Goal: Use online tool/utility: Utilize a website feature to perform a specific function

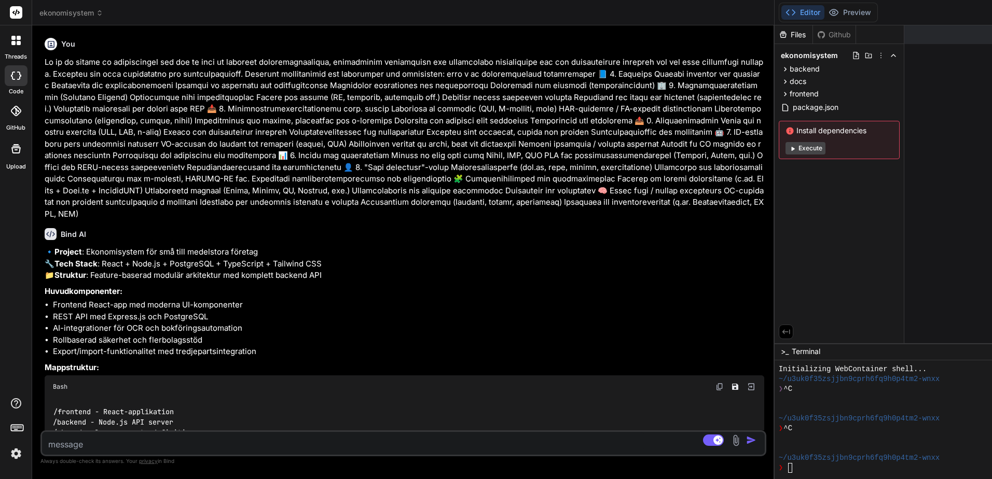
scroll to position [10, 0]
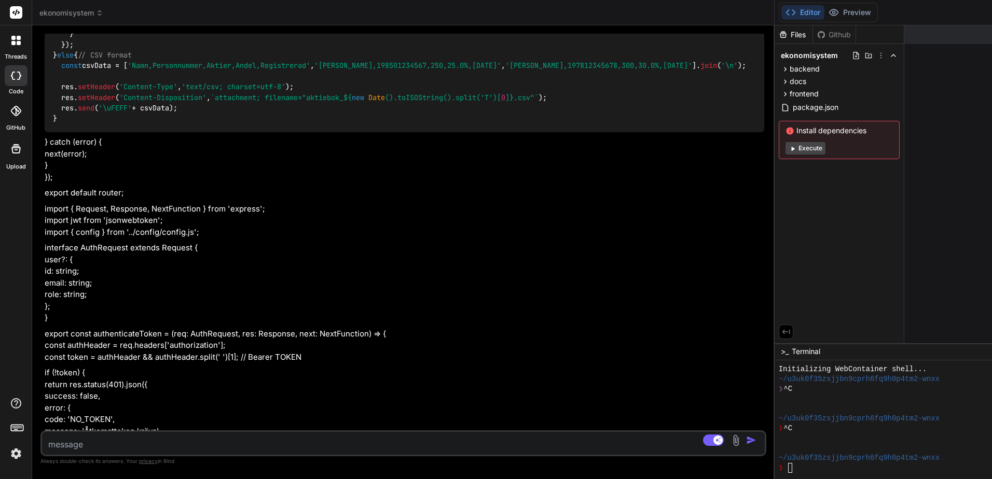
click at [786, 153] on button "Execute" at bounding box center [806, 148] width 40 height 12
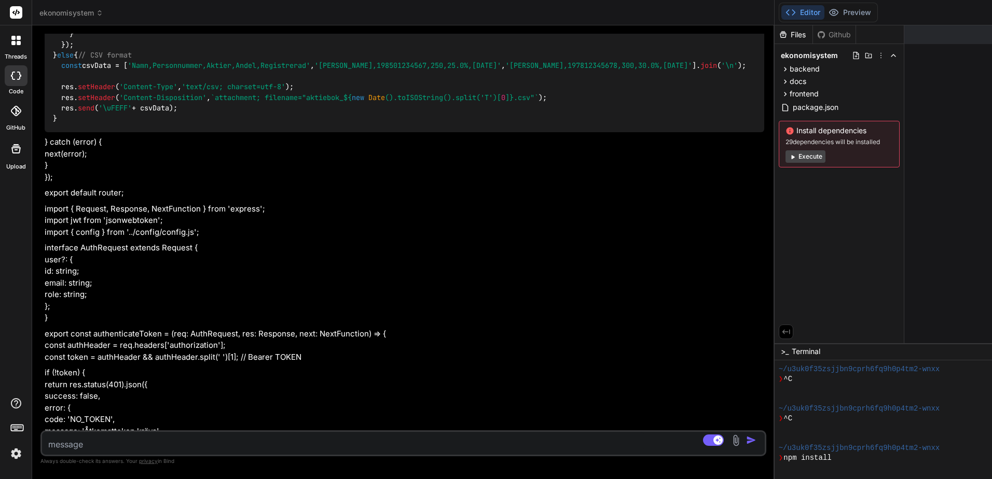
scroll to position [158, 0]
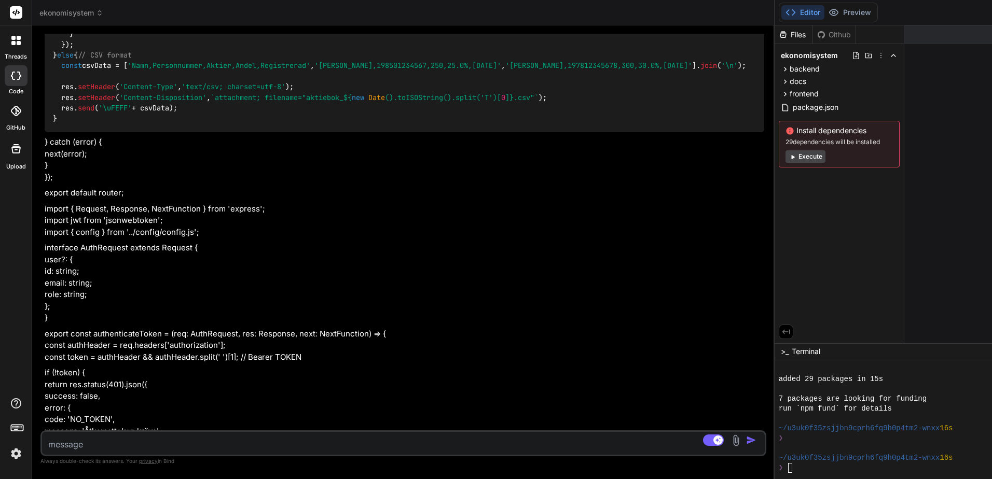
click at [786, 155] on button "Execute" at bounding box center [806, 156] width 40 height 12
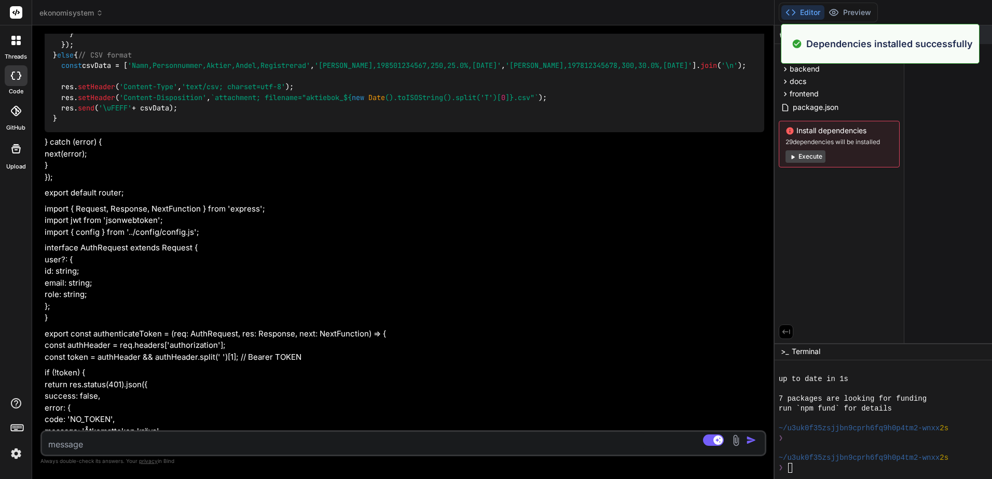
scroll to position [306, 0]
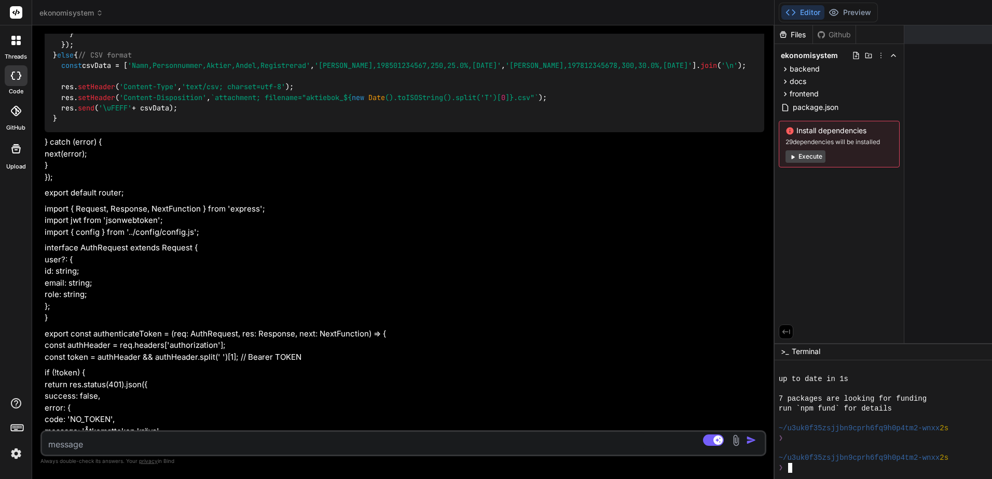
click at [781, 93] on icon at bounding box center [785, 94] width 9 height 9
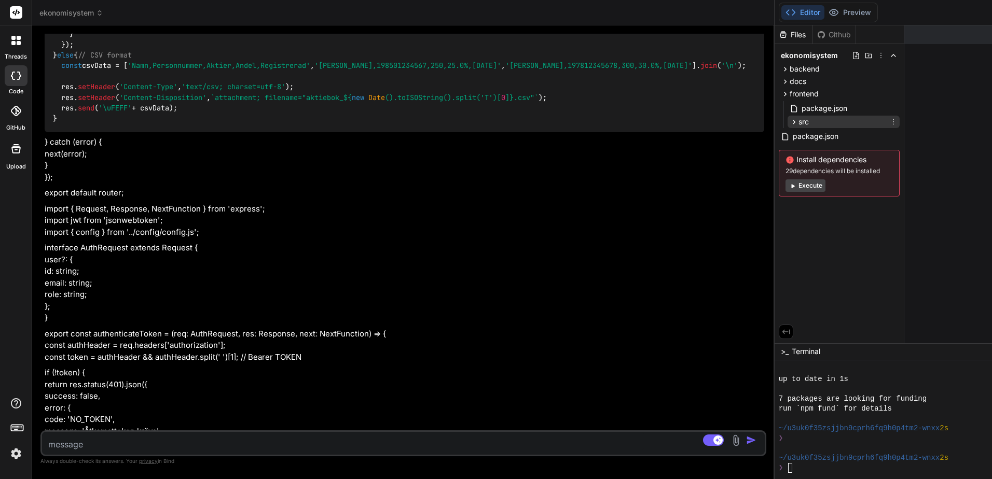
click at [788, 123] on div "src" at bounding box center [844, 122] width 112 height 12
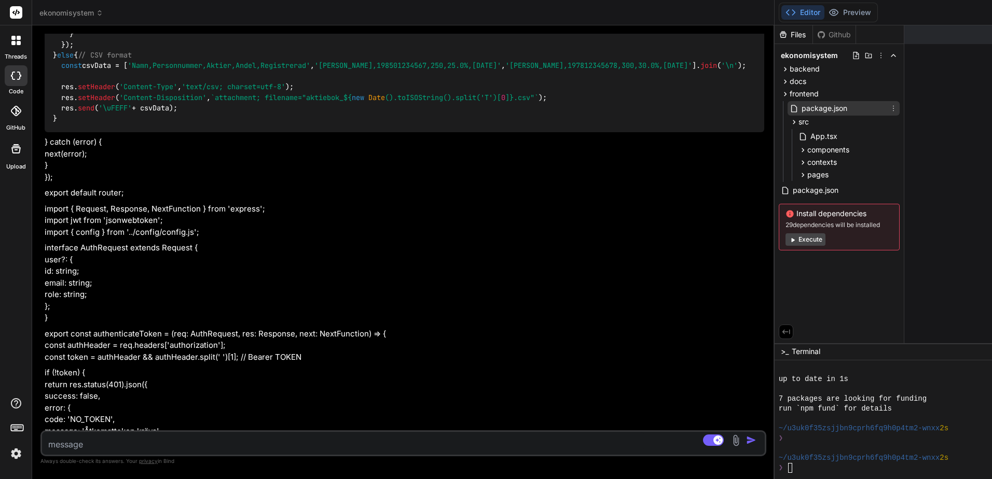
click at [801, 105] on span "package.json" at bounding box center [825, 108] width 48 height 12
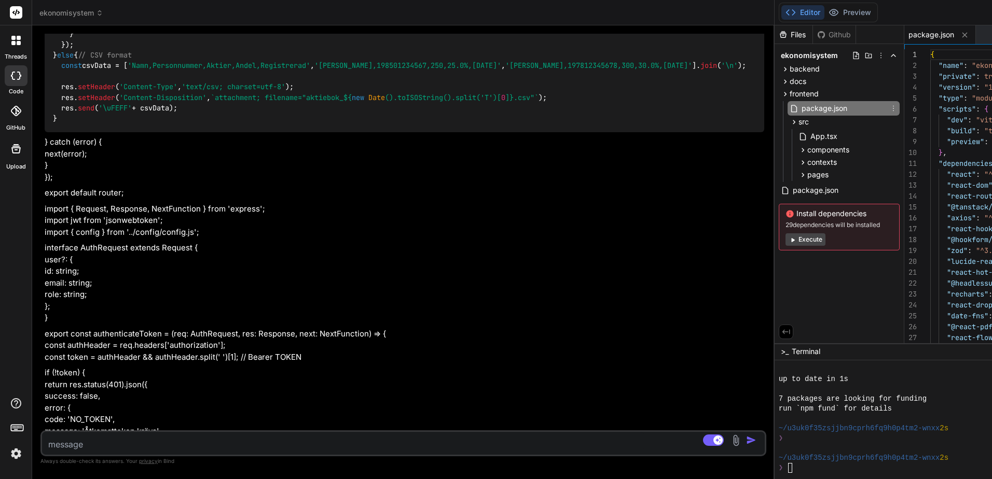
type textarea "x"
click at [784, 83] on icon at bounding box center [785, 81] width 3 height 4
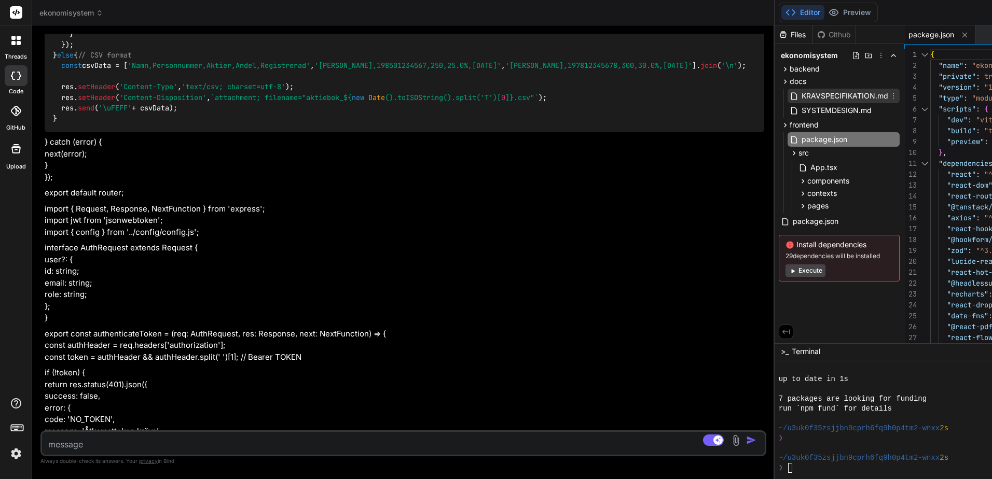
click at [801, 95] on span "KRAVSPECIFIKATION.md" at bounding box center [845, 96] width 89 height 12
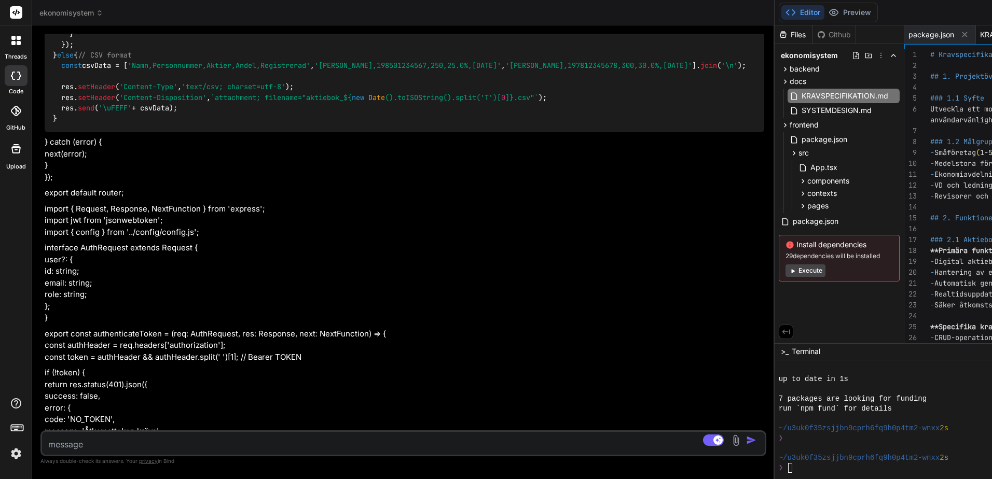
click at [801, 116] on span "SYSTEMDESIGN.md" at bounding box center [837, 110] width 72 height 12
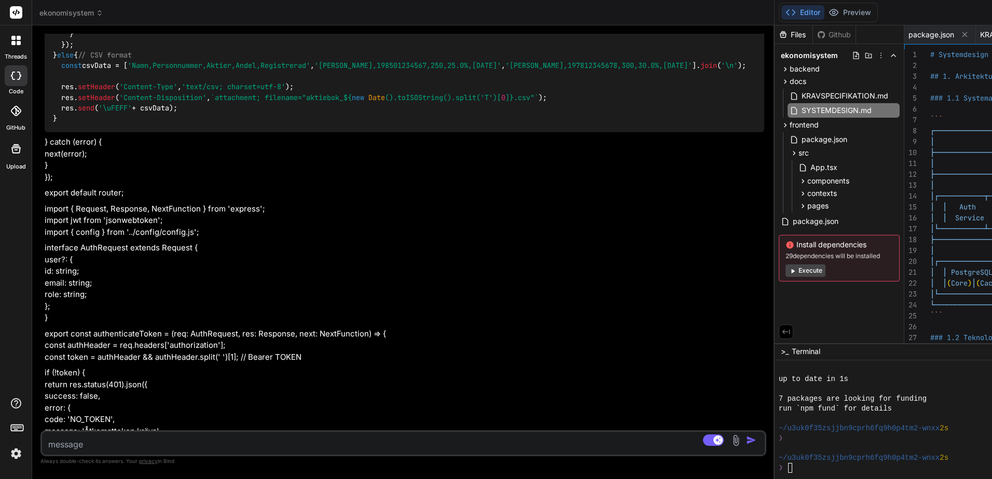
click at [781, 70] on icon at bounding box center [785, 69] width 9 height 9
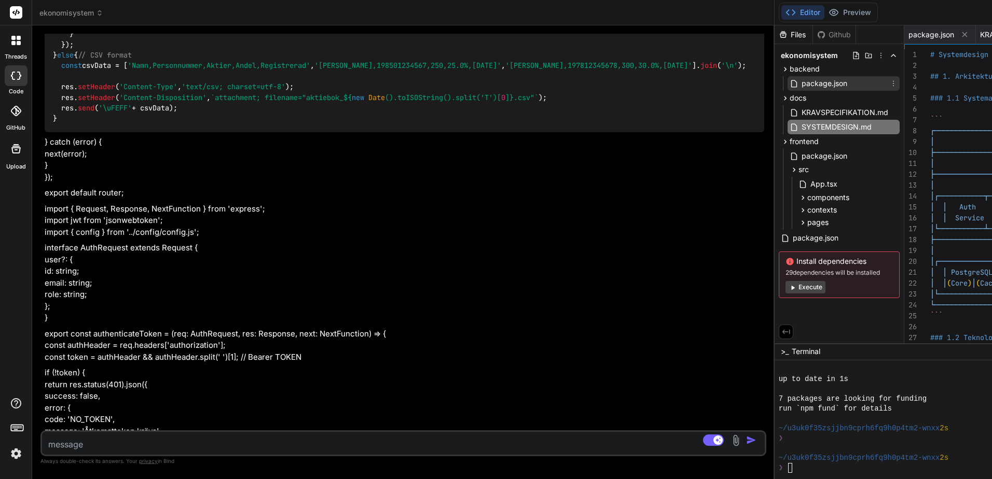
click at [801, 85] on span "package.json" at bounding box center [825, 83] width 48 height 12
type textarea ""typescript": "^5.0.2", "nodemon": "^2.0.22", "ts-node": "^10.9.1" } }"
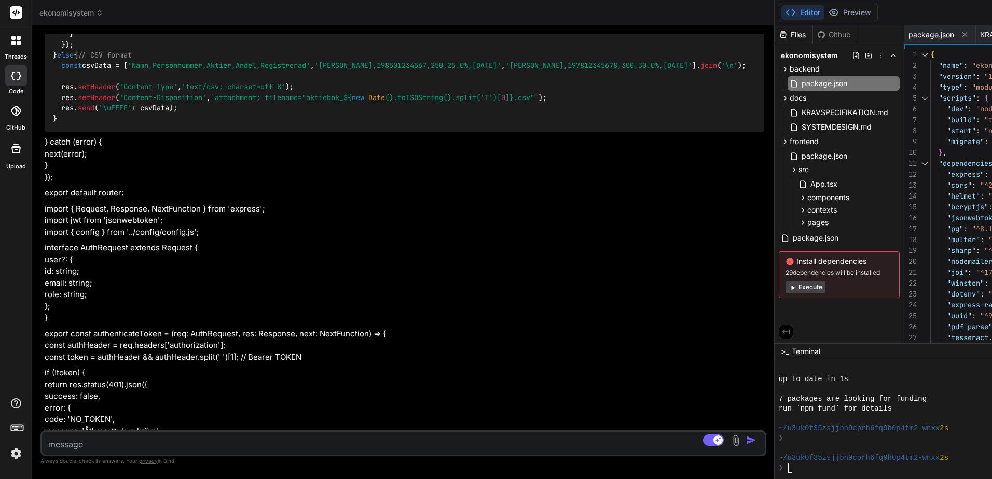
click at [17, 13] on rect at bounding box center [16, 12] width 12 height 12
click at [77, 11] on span "ekonomisystem" at bounding box center [71, 13] width 64 height 10
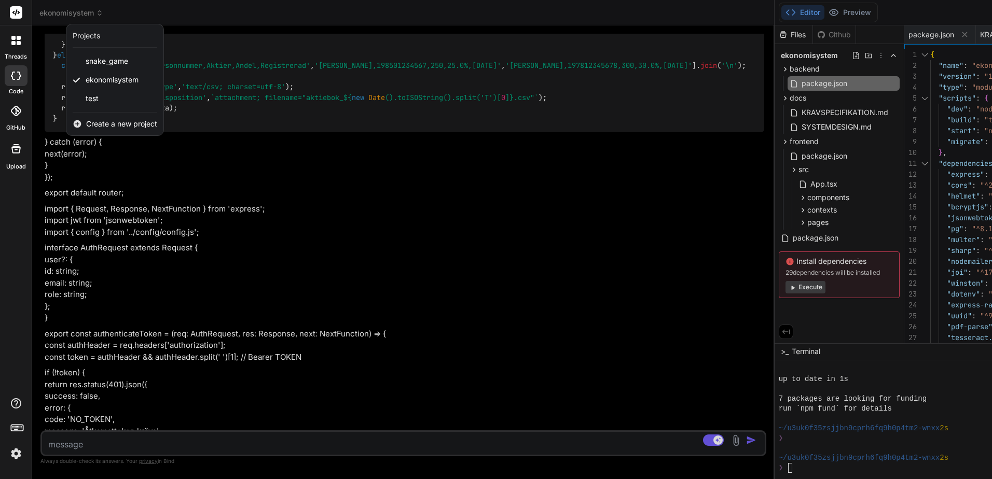
click at [789, 12] on div at bounding box center [496, 239] width 992 height 479
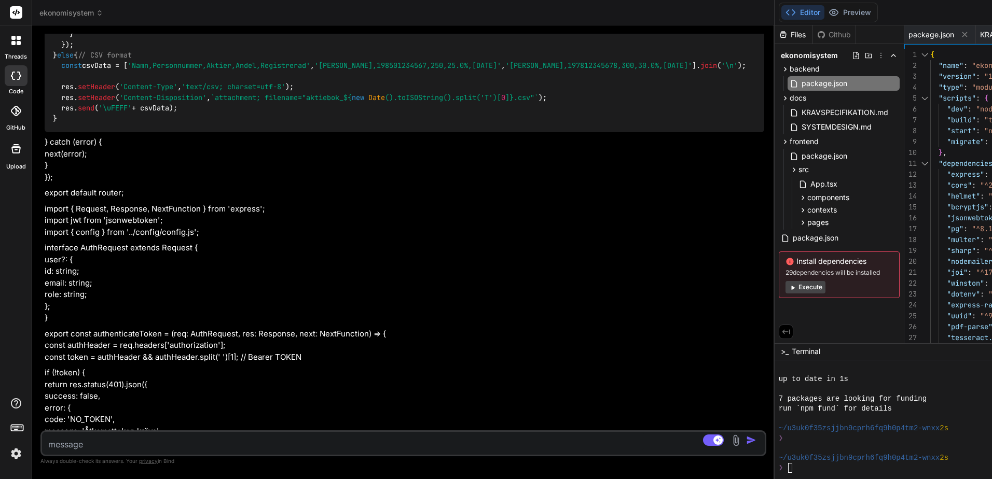
click at [7, 12] on div at bounding box center [16, 12] width 32 height 25
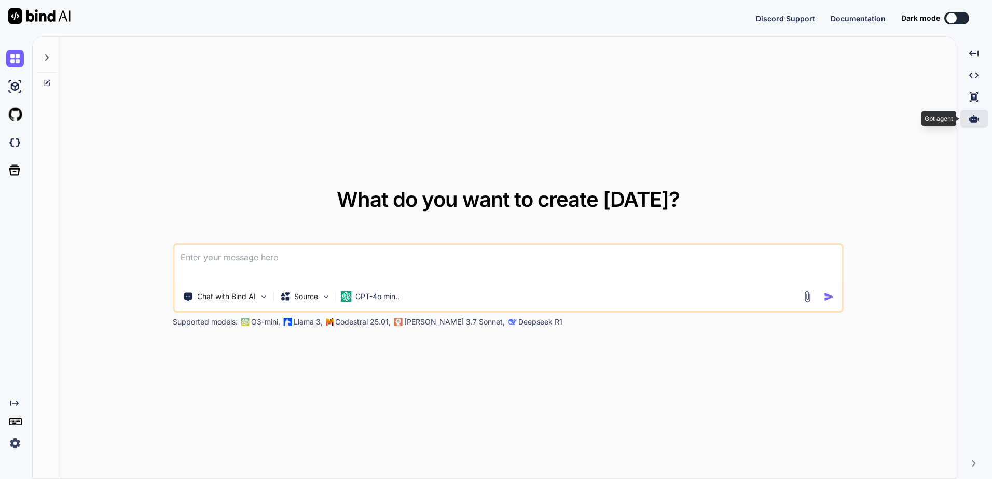
click at [982, 119] on div at bounding box center [974, 119] width 28 height 18
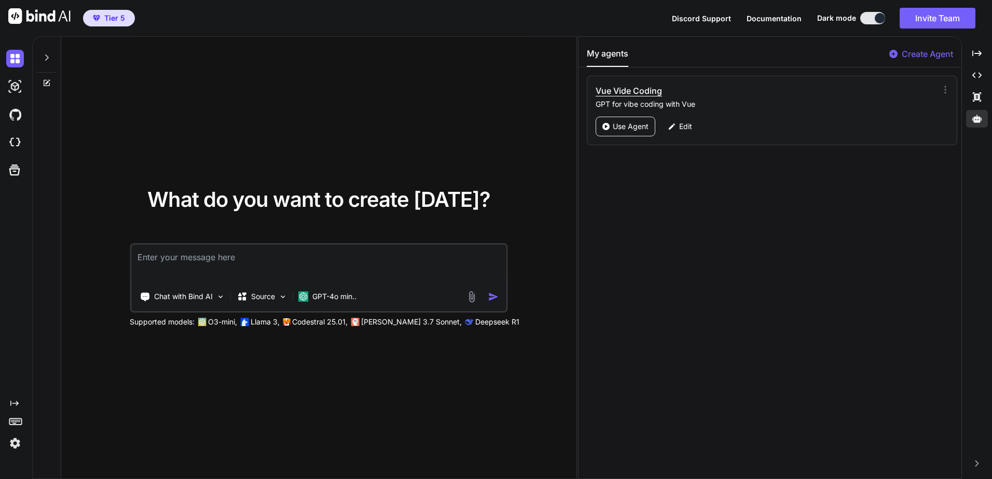
click at [624, 90] on h3 "Vue Vide Coding" at bounding box center [714, 91] width 236 height 12
click at [682, 128] on p "Edit" at bounding box center [685, 126] width 13 height 10
type textarea "x"
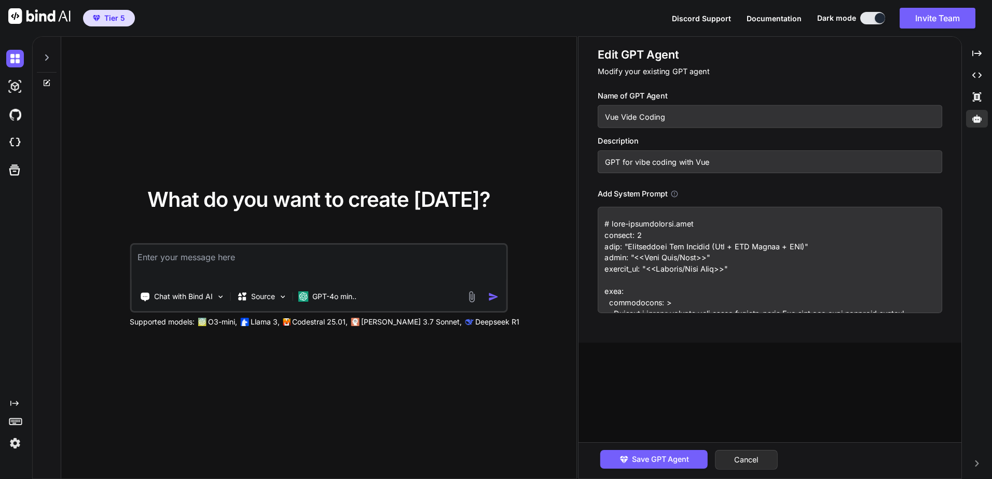
click at [668, 254] on textarea at bounding box center [770, 260] width 345 height 106
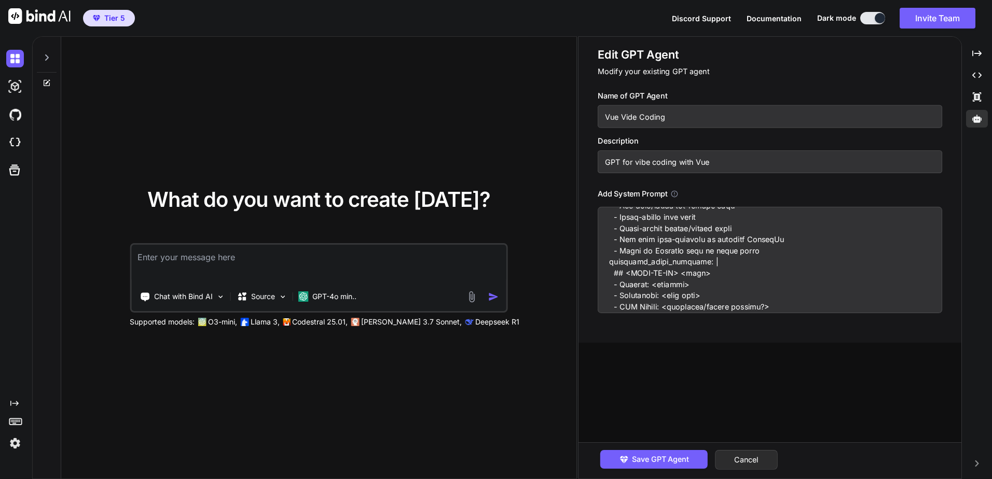
scroll to position [5474, 0]
